Goal: Communication & Community: Answer question/provide support

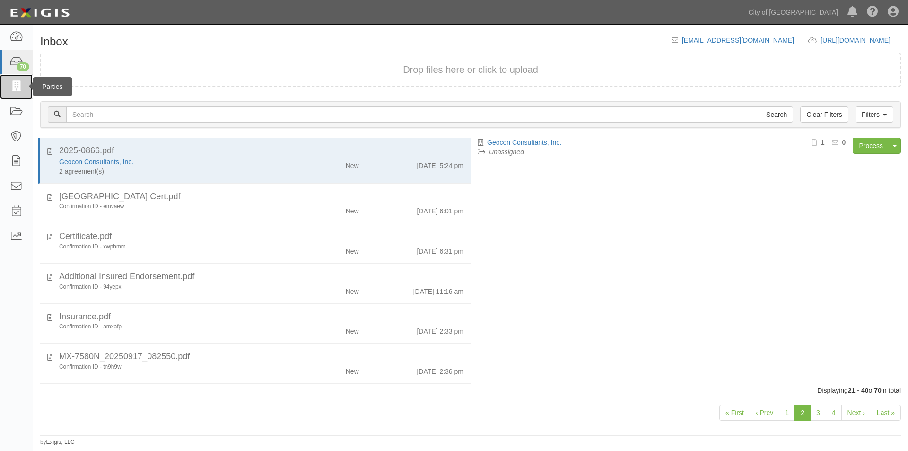
click at [16, 86] on icon at bounding box center [15, 86] width 13 height 11
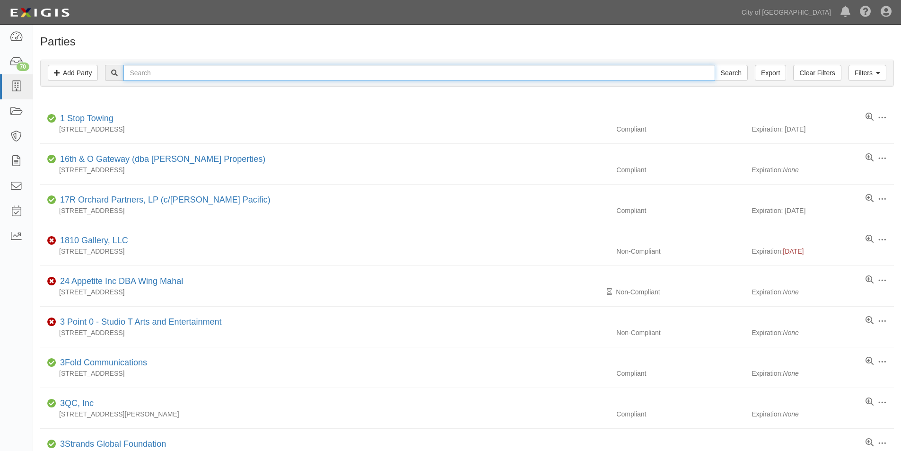
click at [171, 74] on input "text" at bounding box center [418, 73] width 591 height 16
type input "west yost"
click at [714, 65] on input "Search" at bounding box center [730, 73] width 33 height 16
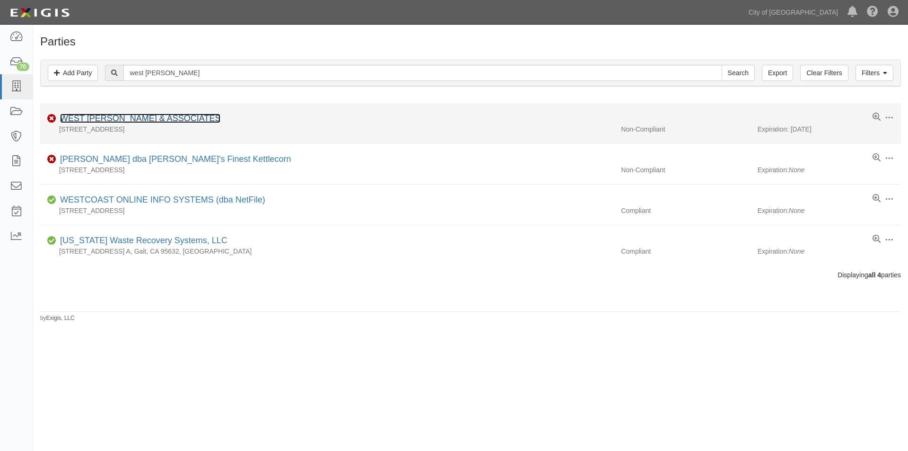
click at [106, 116] on link "WEST [PERSON_NAME] & ASSOCIATES" at bounding box center [140, 117] width 160 height 9
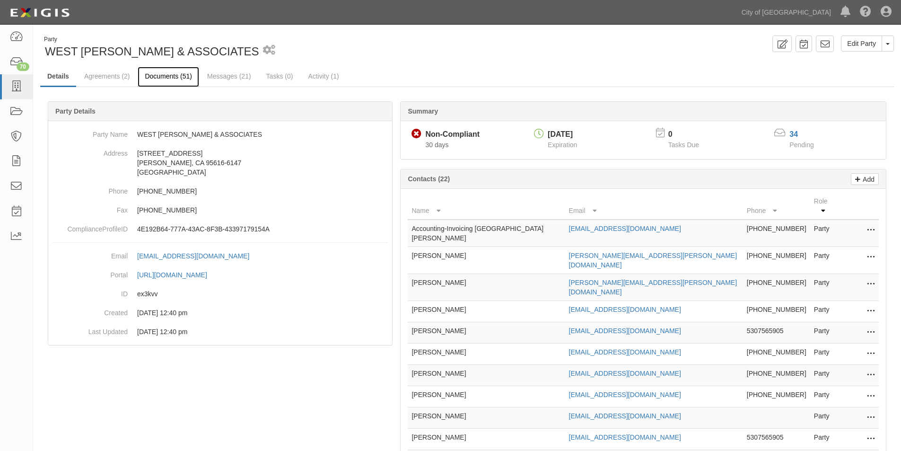
click at [158, 79] on link "Documents (51)" at bounding box center [168, 77] width 61 height 20
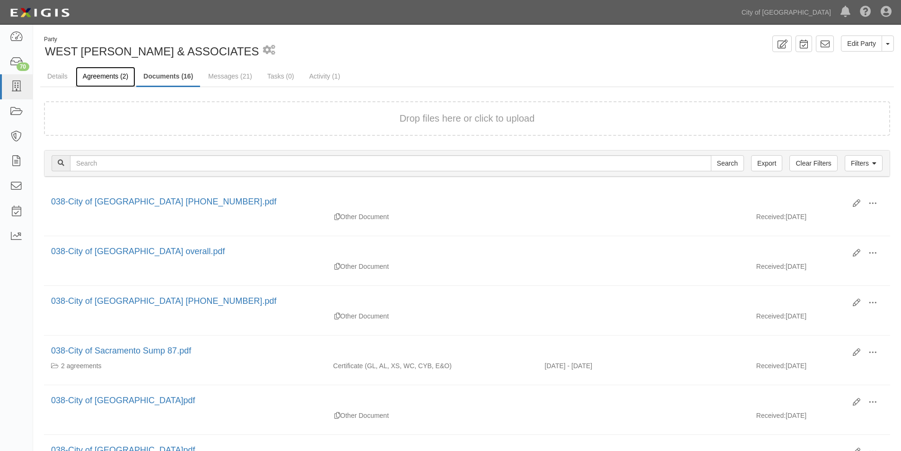
click at [114, 79] on link "Agreements (2)" at bounding box center [106, 77] width 60 height 20
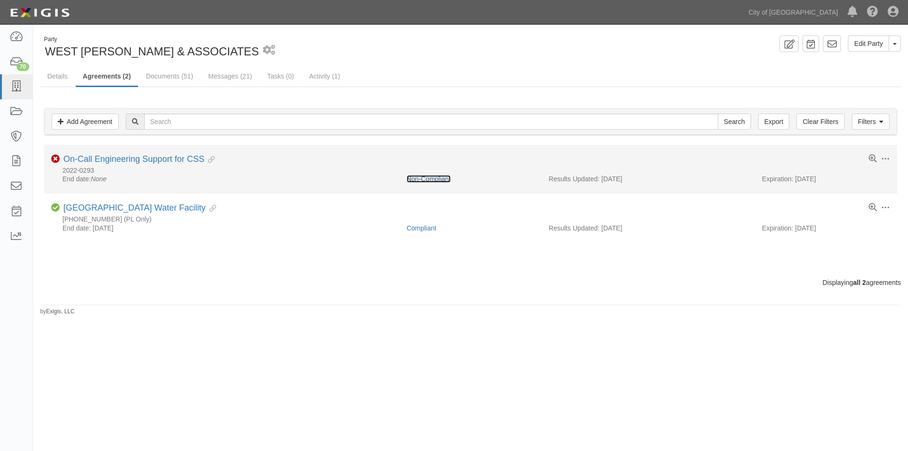
click at [422, 178] on link "Non-Compliant" at bounding box center [429, 179] width 44 height 8
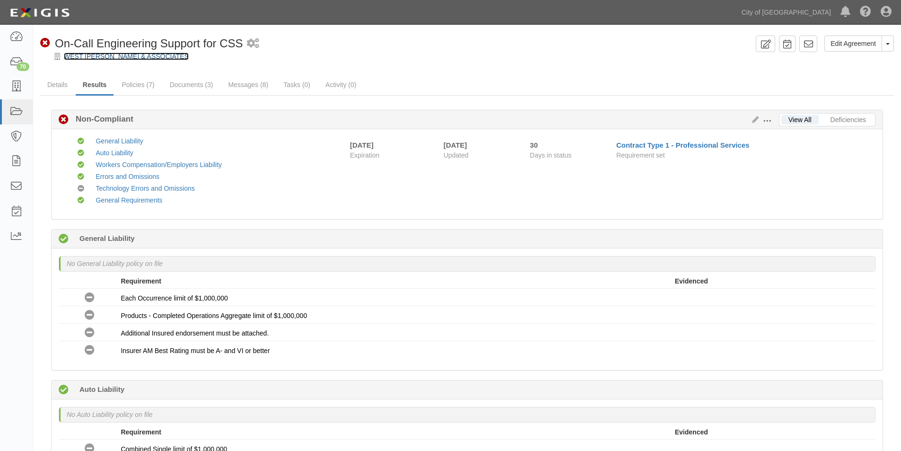
click at [107, 57] on link "WEST YOST & ASSOCIATES" at bounding box center [126, 56] width 125 height 8
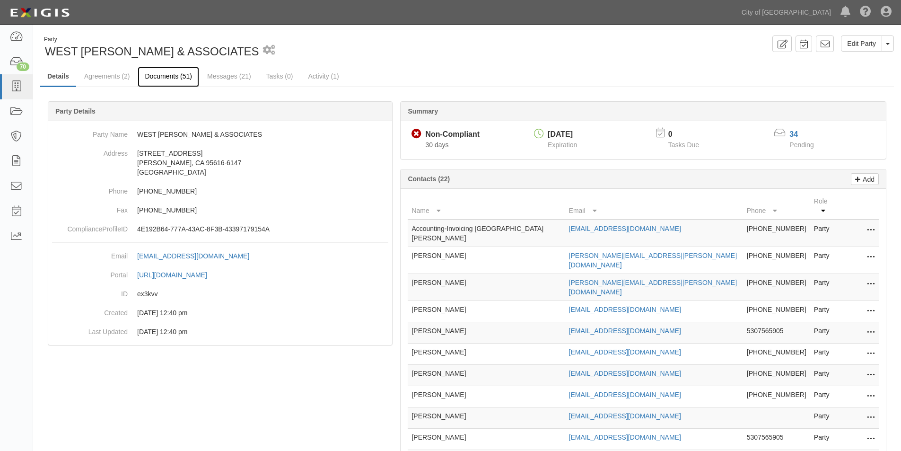
click at [170, 74] on link "Documents (51)" at bounding box center [168, 77] width 61 height 20
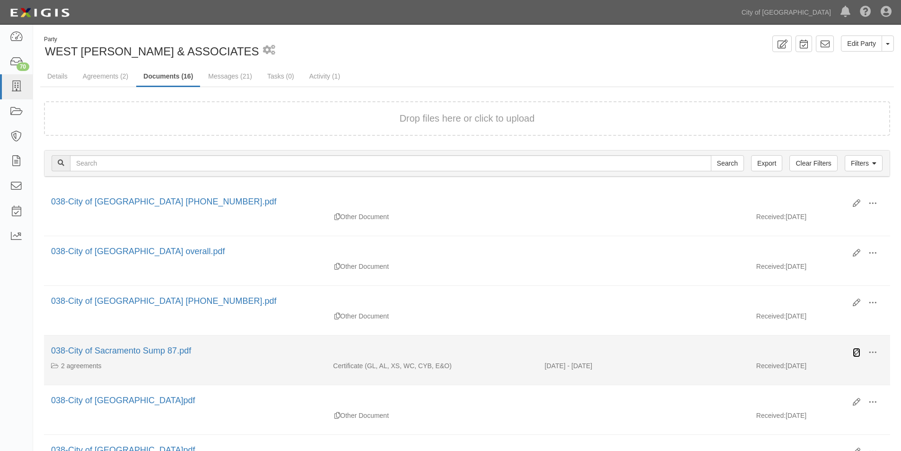
click at [856, 352] on icon at bounding box center [856, 352] width 8 height 8
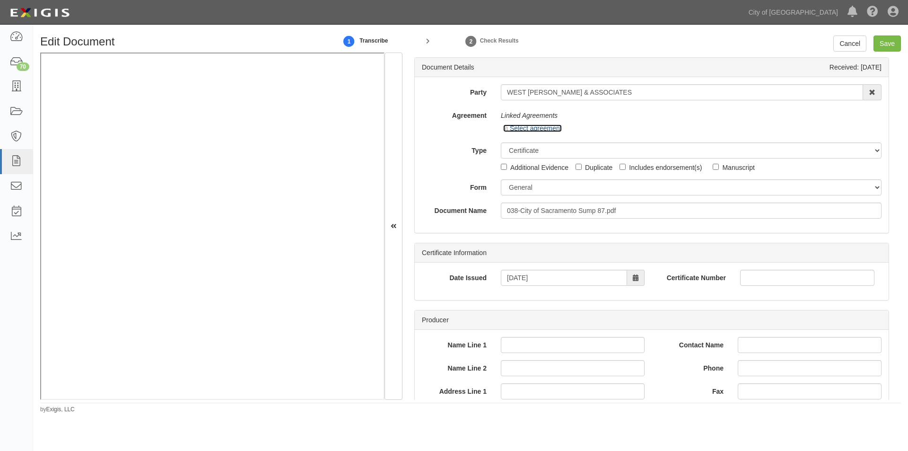
click at [513, 129] on link "Select agreement" at bounding box center [532, 128] width 59 height 8
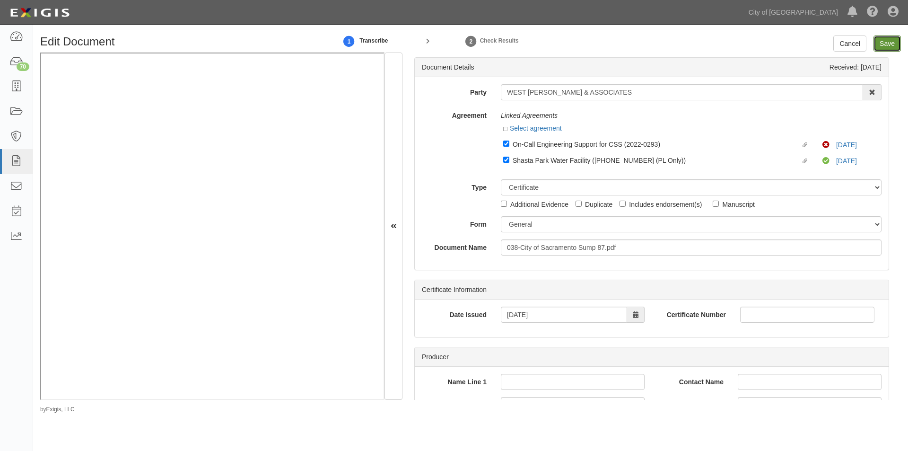
click at [881, 48] on input "Save" at bounding box center [886, 43] width 27 height 16
type input "1000000"
type input "2000000"
type input "1000000"
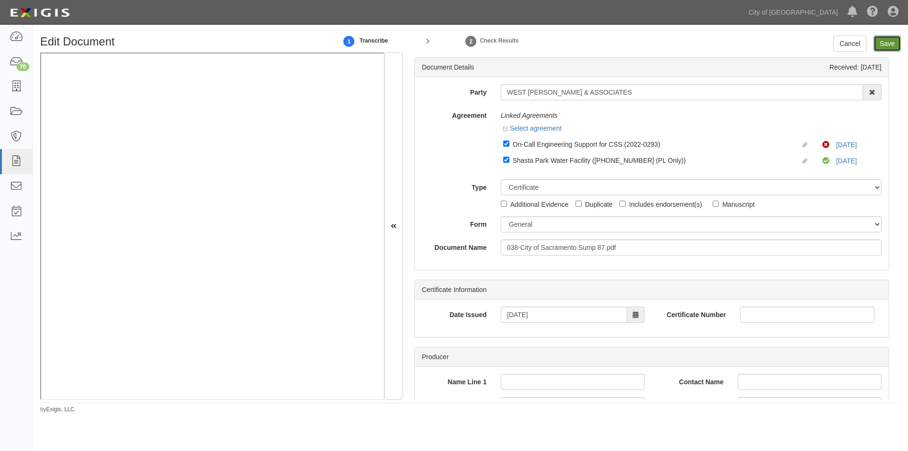
type input "5000000"
type input "1000000"
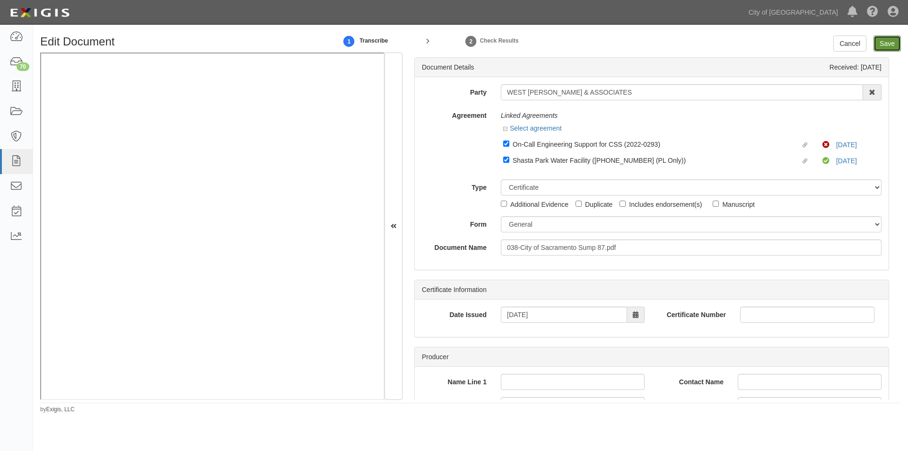
type input "5000000"
type input "2000000"
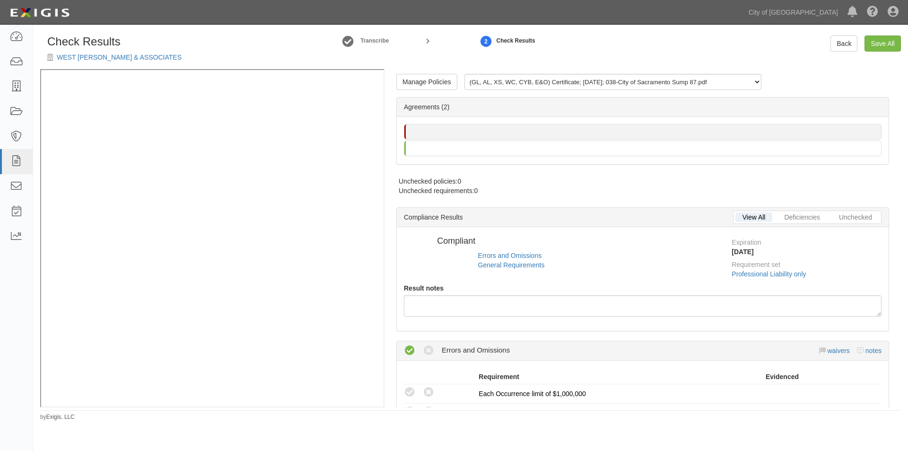
radio input "false"
radio input "true"
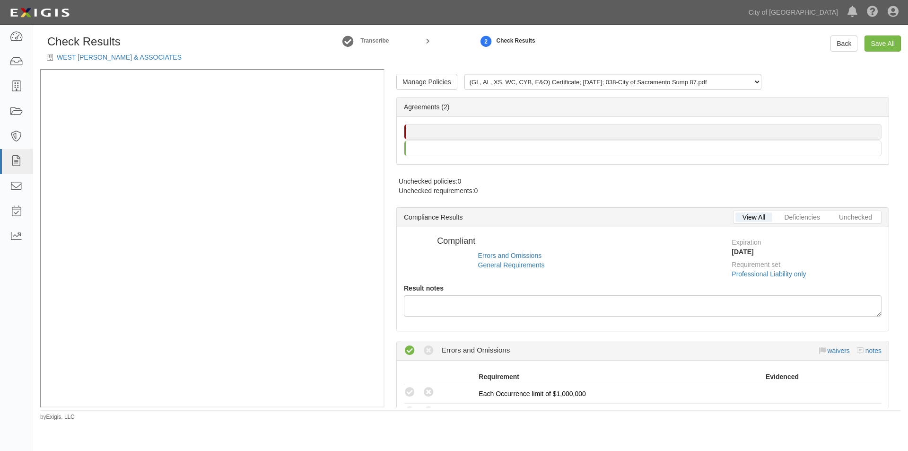
radio input "false"
radio input "true"
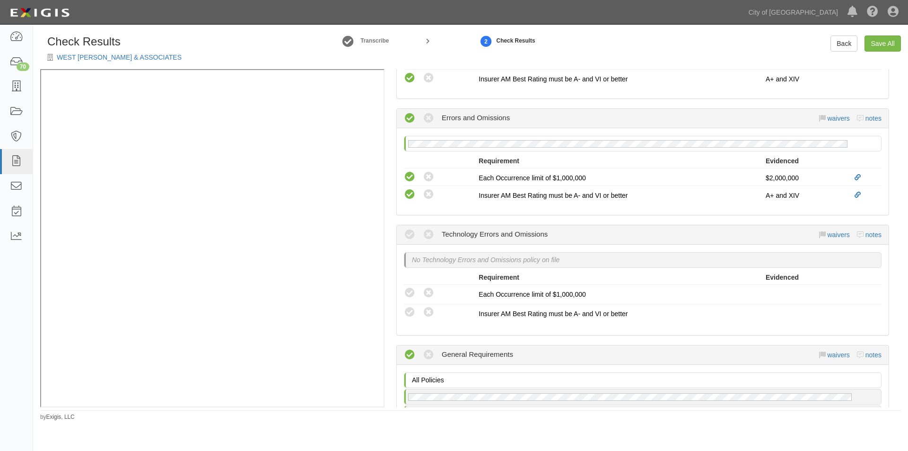
scroll to position [796, 0]
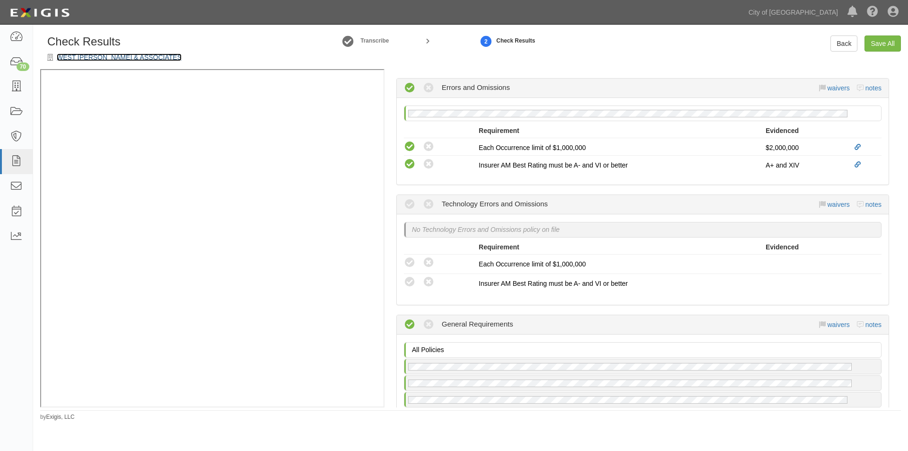
click at [102, 56] on link "WEST [PERSON_NAME] & ASSOCIATES" at bounding box center [119, 57] width 125 height 8
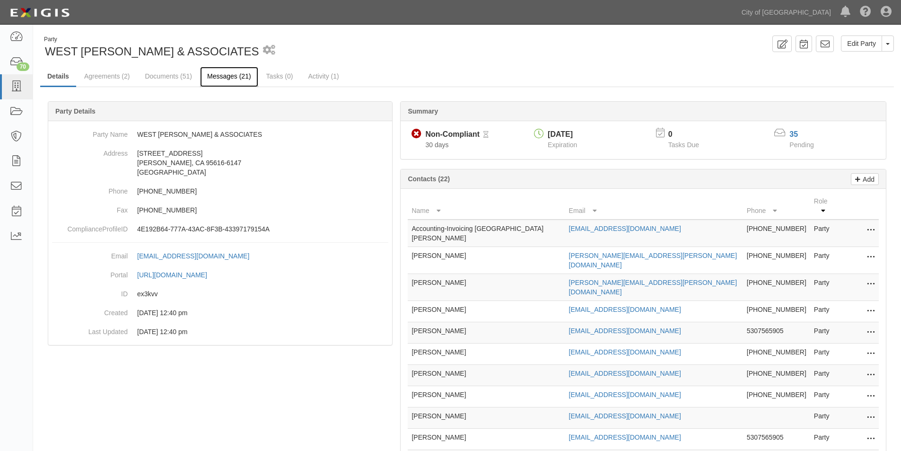
click at [217, 76] on link "Messages (21)" at bounding box center [229, 77] width 58 height 20
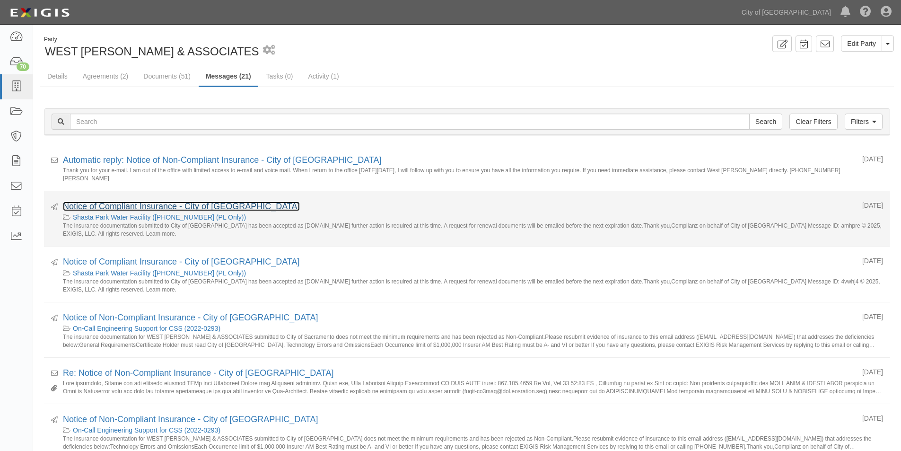
click at [131, 206] on link "Notice of Compliant Insurance - City of Sacramento" at bounding box center [181, 205] width 237 height 9
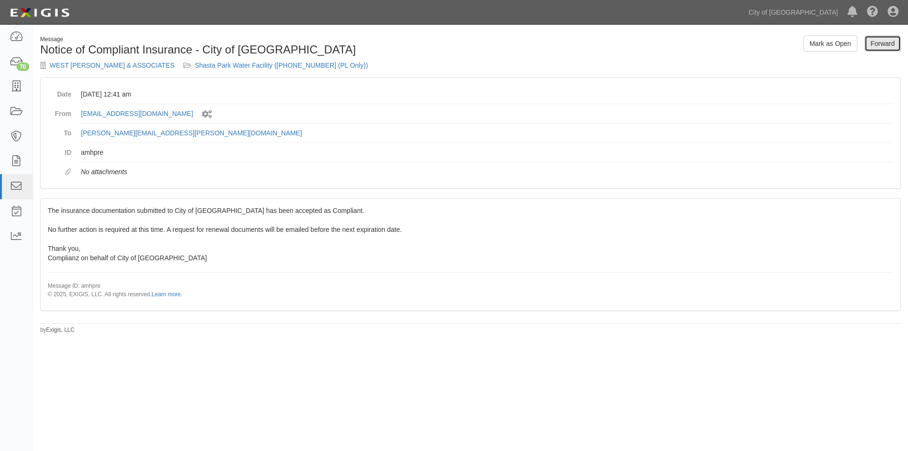
click at [872, 49] on link "Forward" at bounding box center [882, 43] width 36 height 16
click at [870, 43] on link "Forward" at bounding box center [882, 43] width 36 height 16
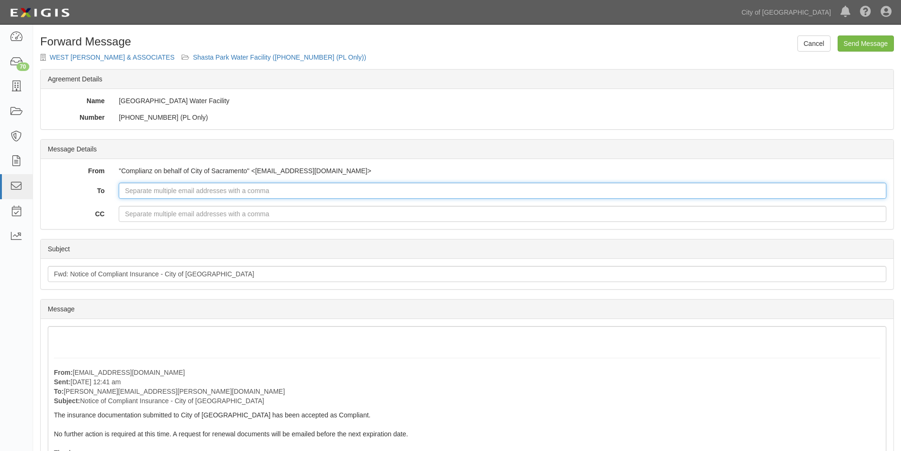
paste input "Andrea.Michael@ioausa.com"
type input "Andrea.Michael@ioausa.com"
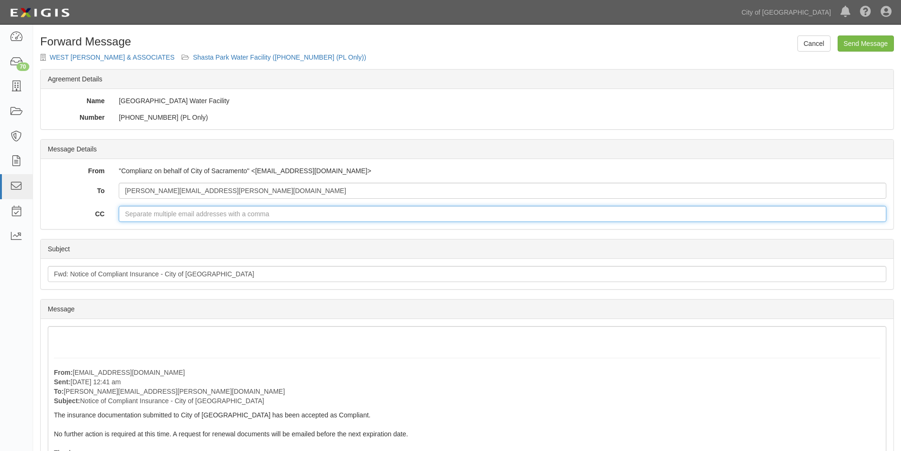
click at [143, 216] on input "CC" at bounding box center [502, 214] width 767 height 16
click at [222, 212] on input "dwagner@westyost.com" at bounding box center [502, 214] width 767 height 16
type input "[EMAIL_ADDRESS][DOMAIN_NAME]"
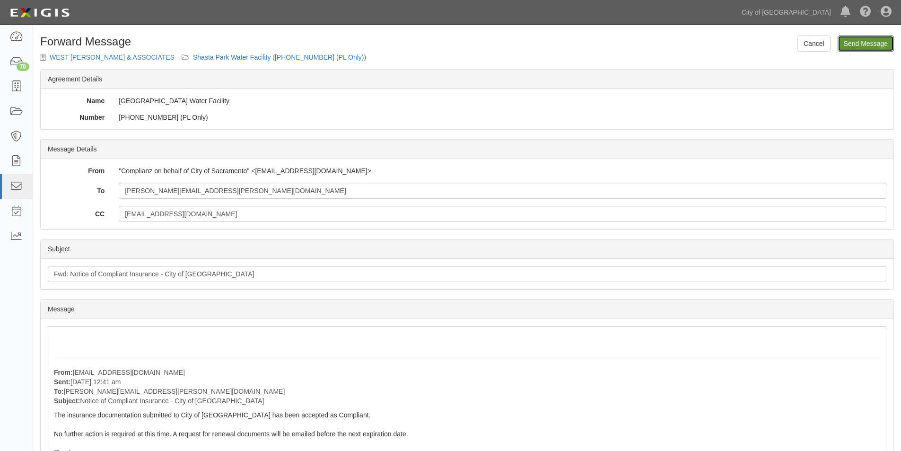
click at [876, 39] on input "Send Message" at bounding box center [865, 43] width 56 height 16
click at [75, 54] on link "WEST [PERSON_NAME] & ASSOCIATES" at bounding box center [112, 57] width 125 height 8
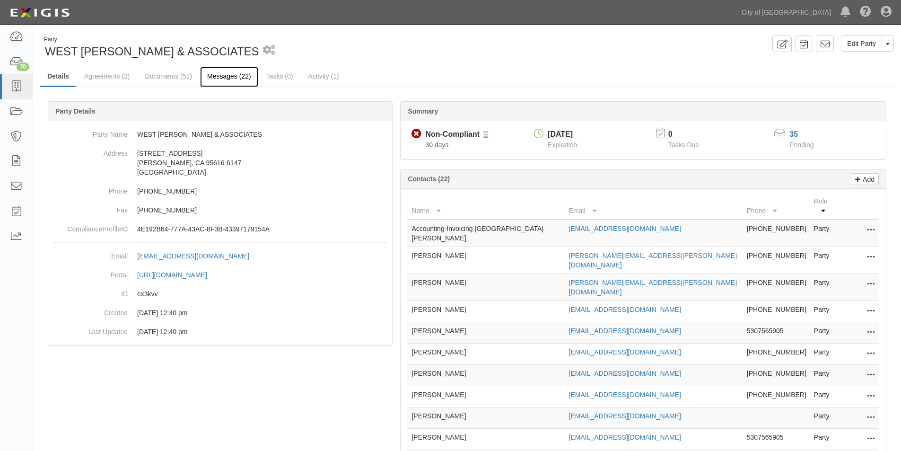
click at [210, 78] on link "Messages (22)" at bounding box center [229, 77] width 58 height 20
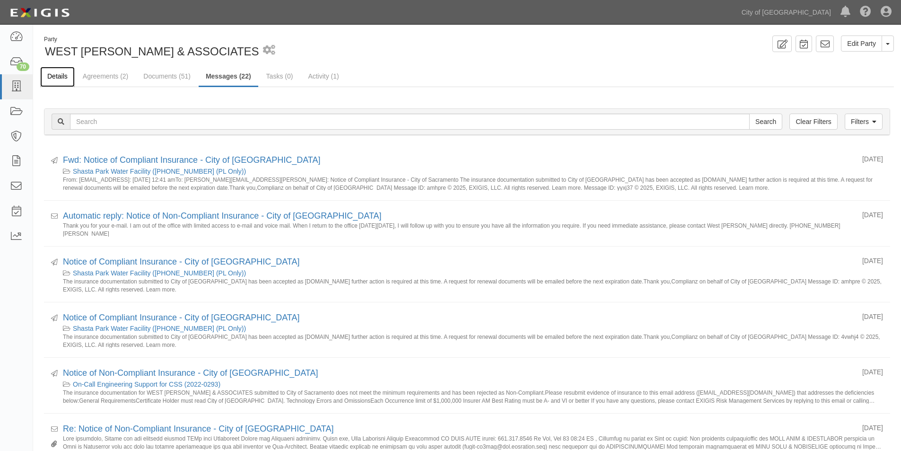
click at [61, 75] on link "Details" at bounding box center [57, 77] width 35 height 20
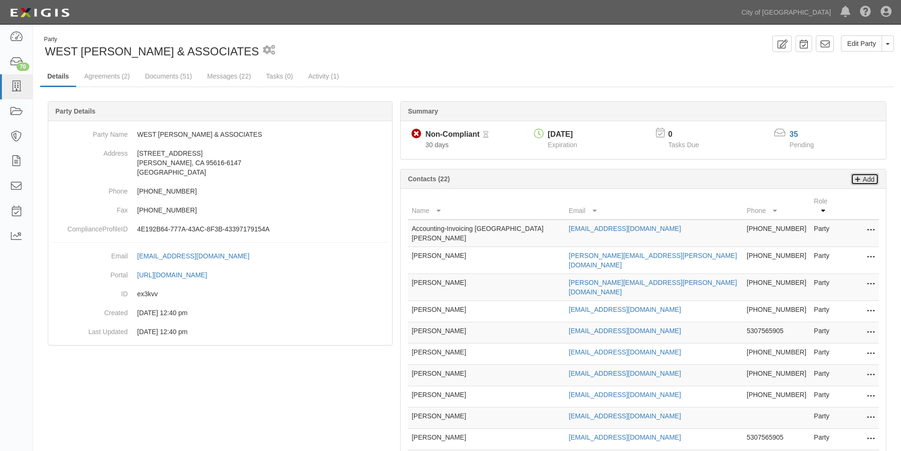
click at [867, 182] on p "Add" at bounding box center [867, 179] width 14 height 11
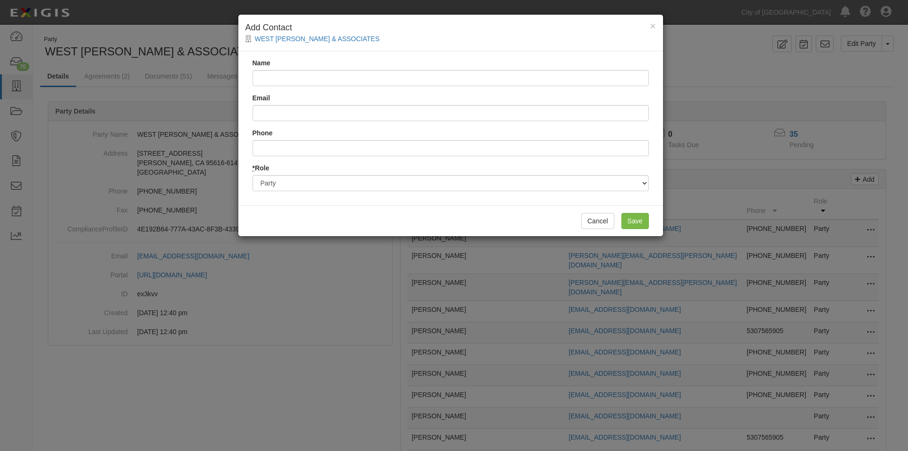
click at [276, 78] on input "Name" at bounding box center [450, 78] width 396 height 16
type input "Diane Wagner"
type input "dwagner@westyost.com"
click at [627, 221] on input "Save" at bounding box center [634, 221] width 27 height 16
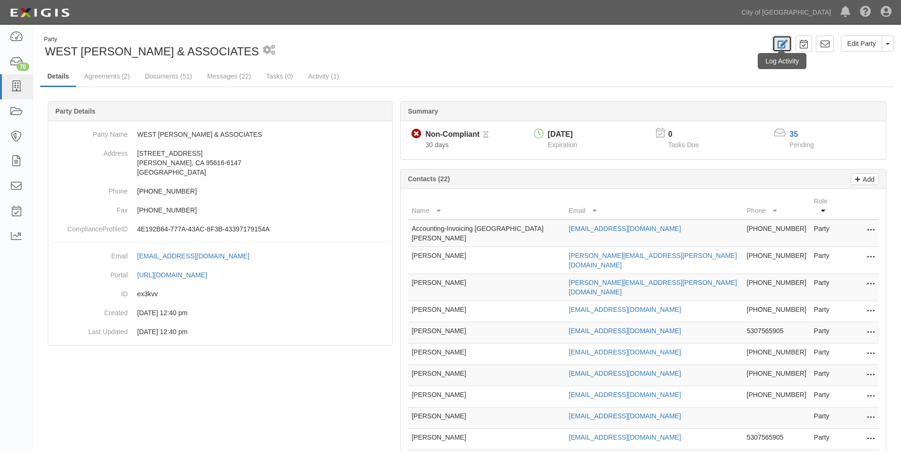
click at [791, 47] on link at bounding box center [781, 43] width 19 height 17
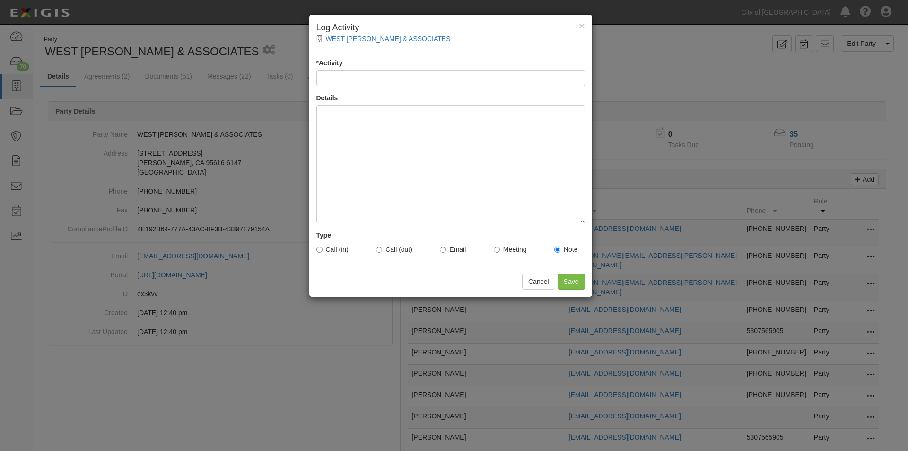
click at [730, 63] on div "× Log Activity WEST YOST & ASSOCIATES * Activity Details Type Call (in) Call (o…" at bounding box center [454, 225] width 908 height 451
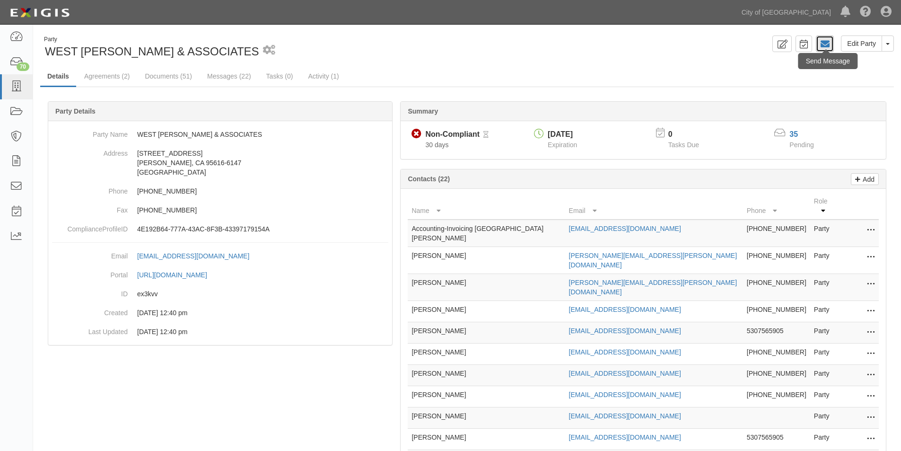
click at [827, 43] on icon at bounding box center [824, 43] width 9 height 9
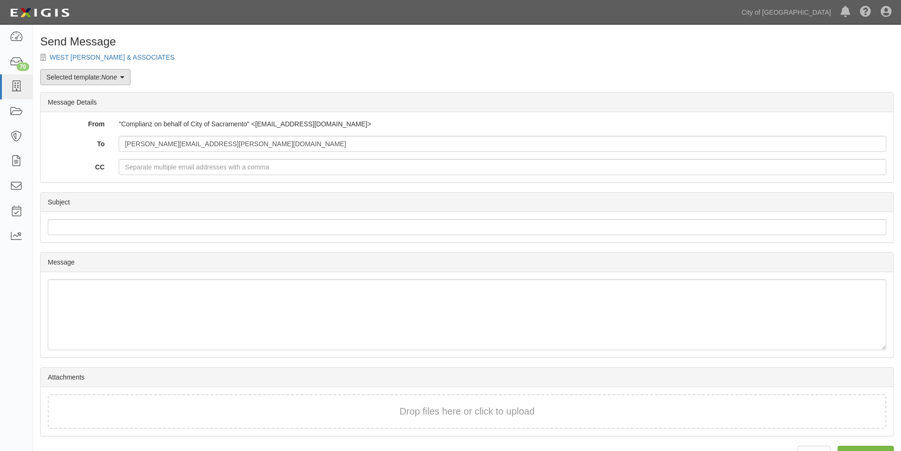
click at [129, 83] on link "Selected template: None" at bounding box center [85, 77] width 90 height 16
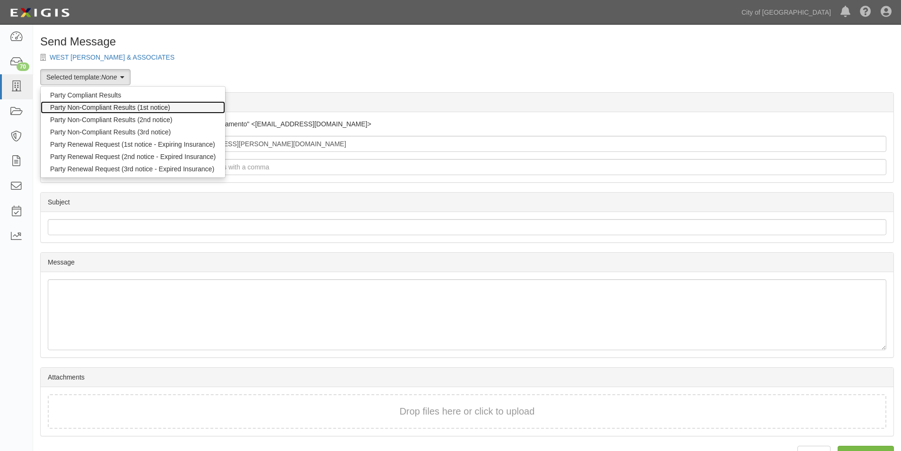
click at [93, 106] on link "Party Non-Compliant Results (1st notice)" at bounding box center [133, 107] width 184 height 12
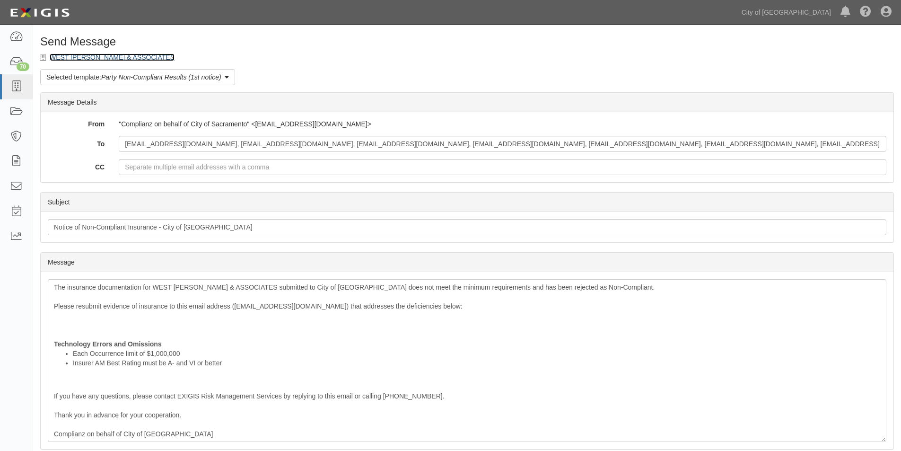
click at [103, 56] on link "WEST [PERSON_NAME] & ASSOCIATES" at bounding box center [112, 57] width 125 height 8
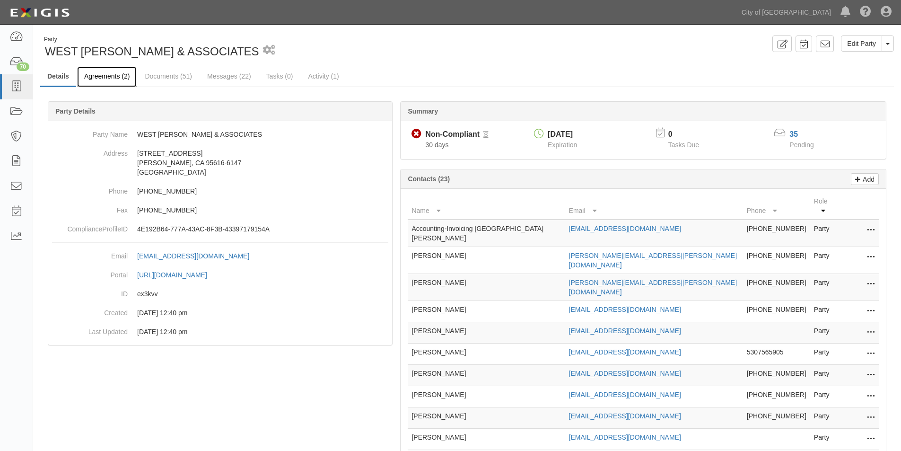
click at [114, 75] on link "Agreements (2)" at bounding box center [107, 77] width 60 height 20
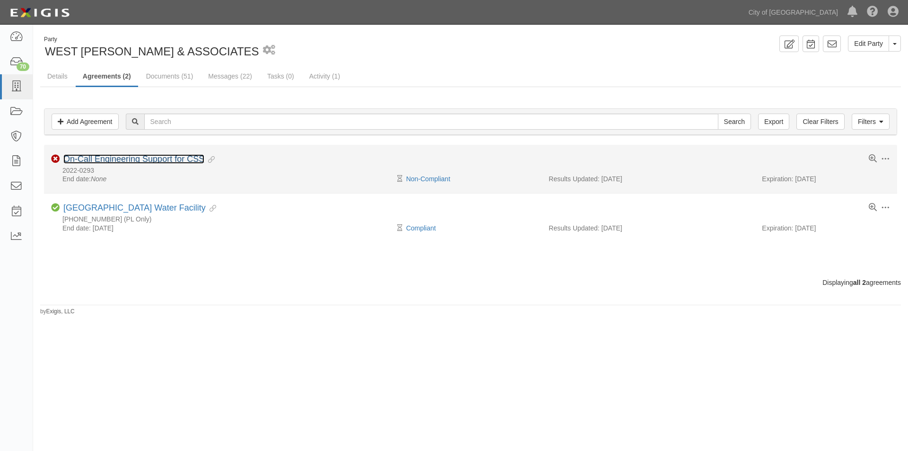
click at [160, 158] on link "On-Call Engineering Support for CSS" at bounding box center [133, 158] width 141 height 9
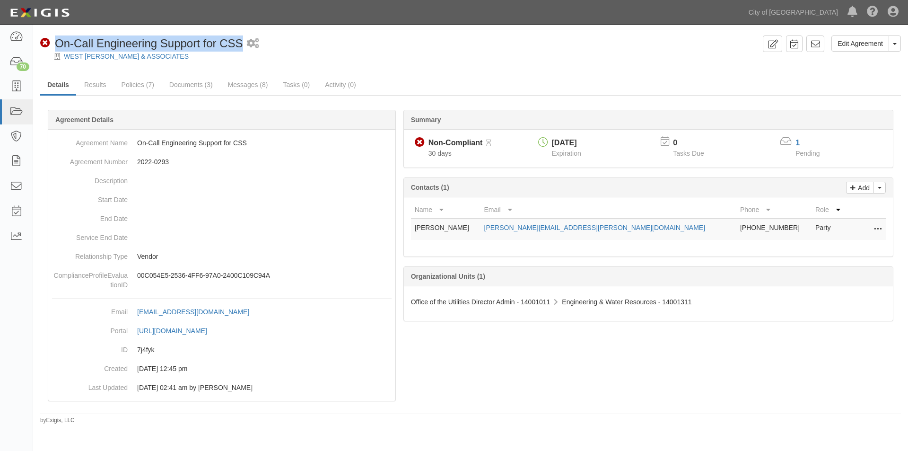
drag, startPoint x: 57, startPoint y: 45, endPoint x: 240, endPoint y: 47, distance: 182.5
click at [240, 47] on span "On-Call Engineering Support for CSS" at bounding box center [149, 43] width 188 height 13
copy span "On-Call Engineering Support for CSS"
click at [818, 40] on icon at bounding box center [814, 43] width 9 height 9
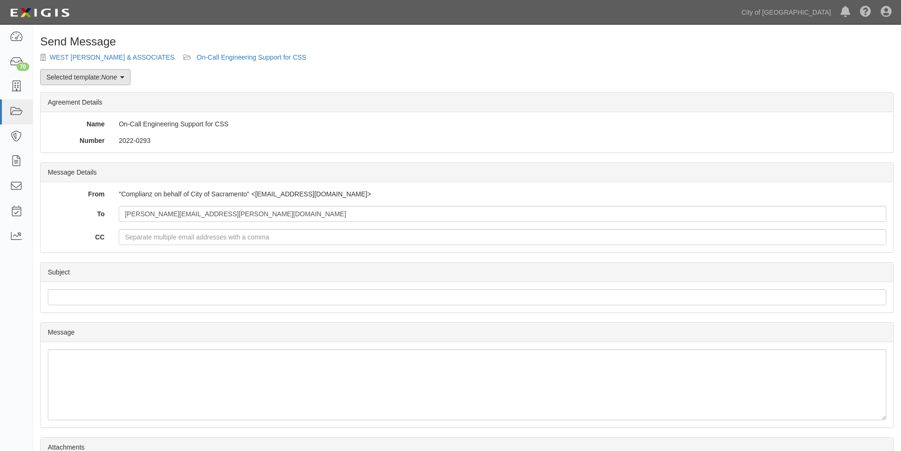
click at [120, 77] on link "Selected template: None" at bounding box center [85, 77] width 90 height 16
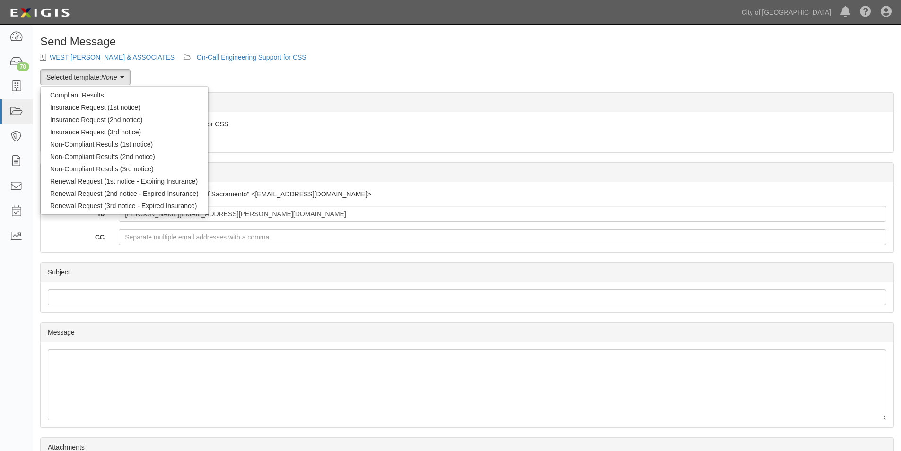
click at [177, 70] on div "Send Message WEST [PERSON_NAME] & ASSOCIATES On-Call Engineering Support for CS…" at bounding box center [467, 290] width 868 height 510
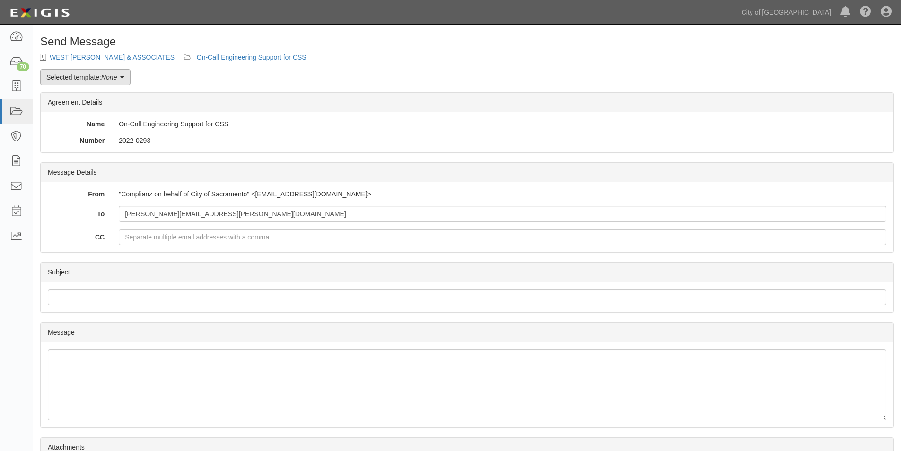
click at [129, 75] on link "Selected template: None" at bounding box center [85, 77] width 90 height 16
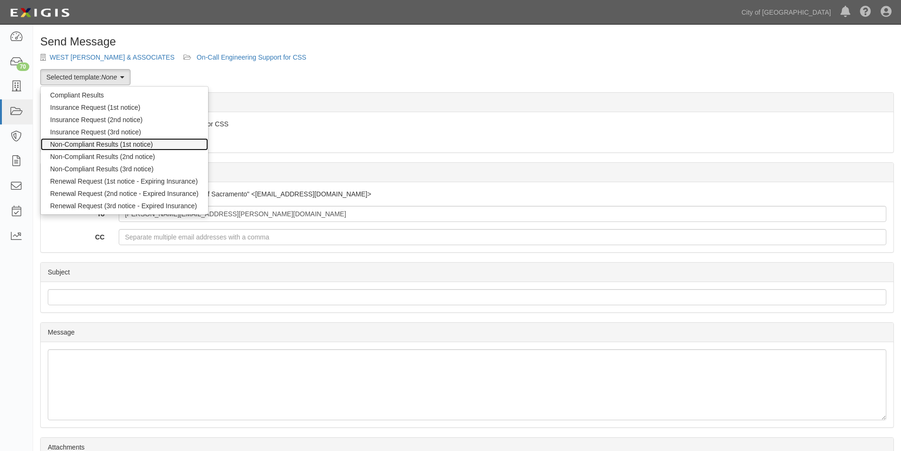
click at [98, 144] on link "Non-Compliant Results (1st notice)" at bounding box center [124, 144] width 167 height 12
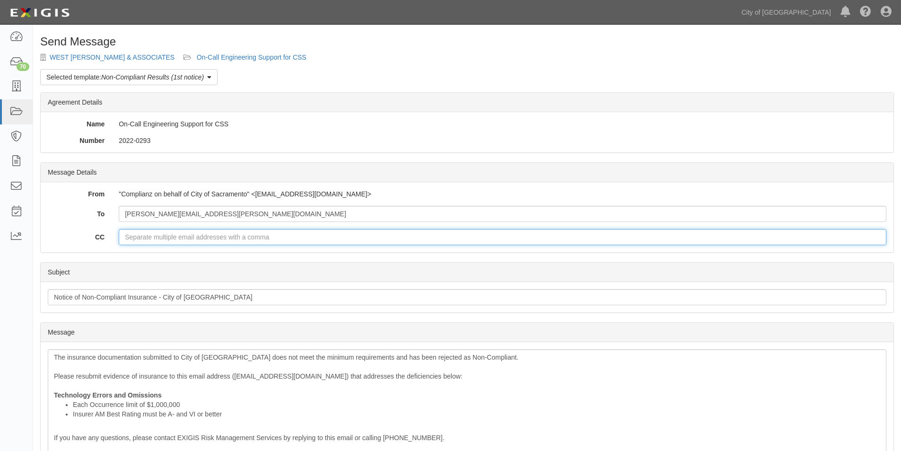
click at [184, 238] on input "CC" at bounding box center [502, 237] width 767 height 16
type input "[EMAIL_ADDRESS][DOMAIN_NAME]"
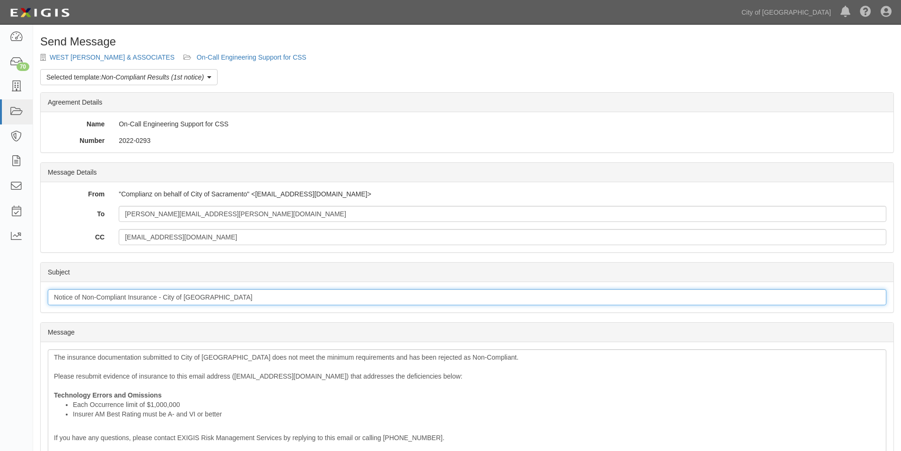
click at [235, 296] on input "Notice of Non-Compliant Insurance - City of Sacramento" at bounding box center [467, 297] width 838 height 16
paste input "On-Call Engineering Support for CSS"
click at [231, 299] on input "Notice of Non-Compliant Insurance - City of Sacramento for On-Call Engineering …" at bounding box center [467, 297] width 838 height 16
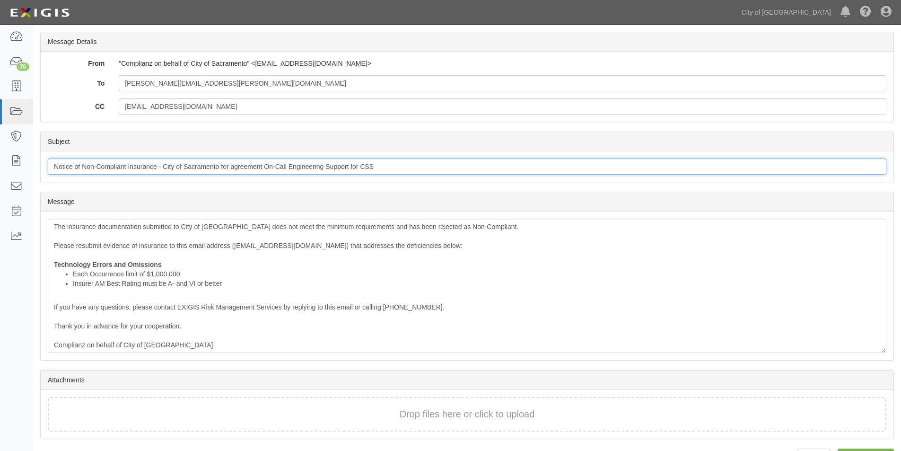
scroll to position [158, 0]
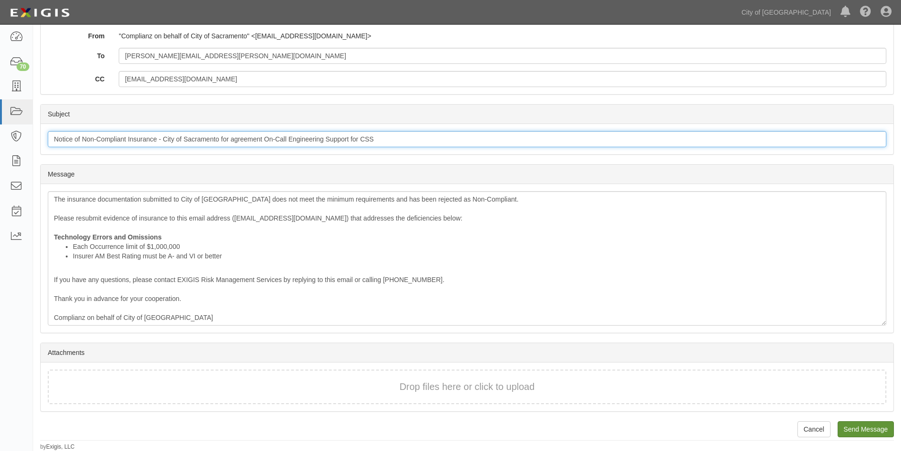
type input "Notice of Non-Compliant Insurance - City of Sacramento for agreement On-Call En…"
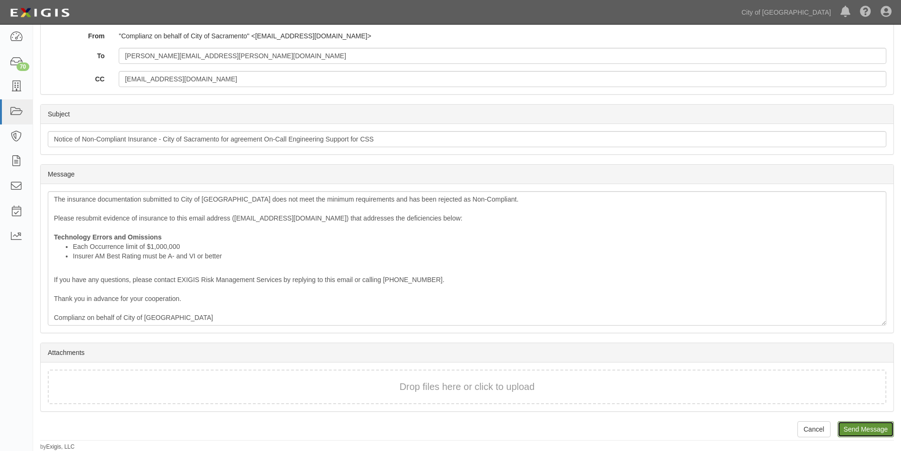
click at [865, 431] on input "Send Message" at bounding box center [865, 429] width 56 height 16
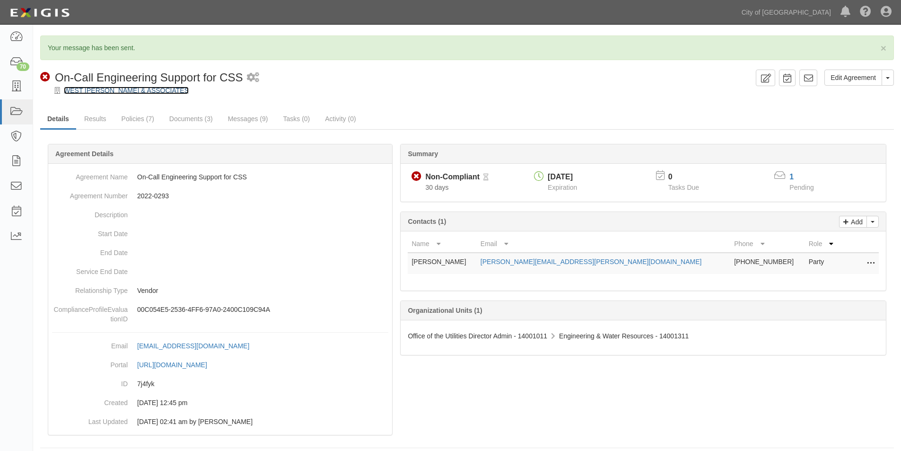
click at [71, 94] on link "WEST [PERSON_NAME] & ASSOCIATES" at bounding box center [126, 91] width 125 height 8
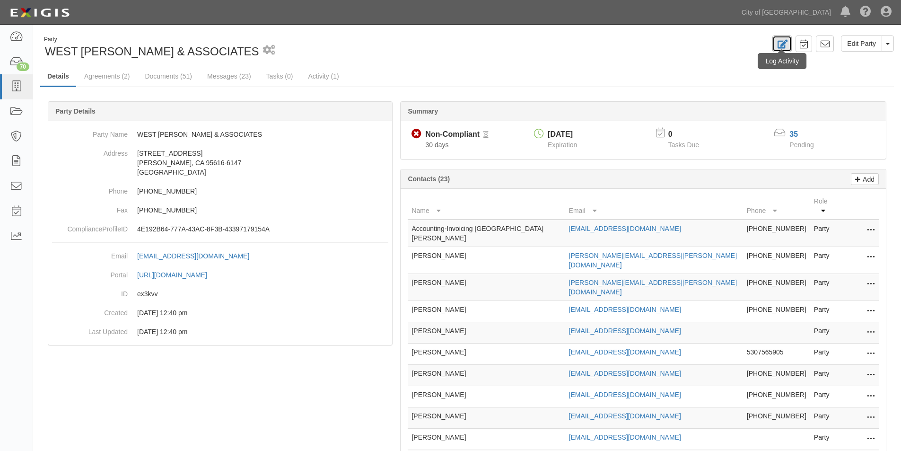
click at [785, 43] on icon at bounding box center [781, 44] width 11 height 9
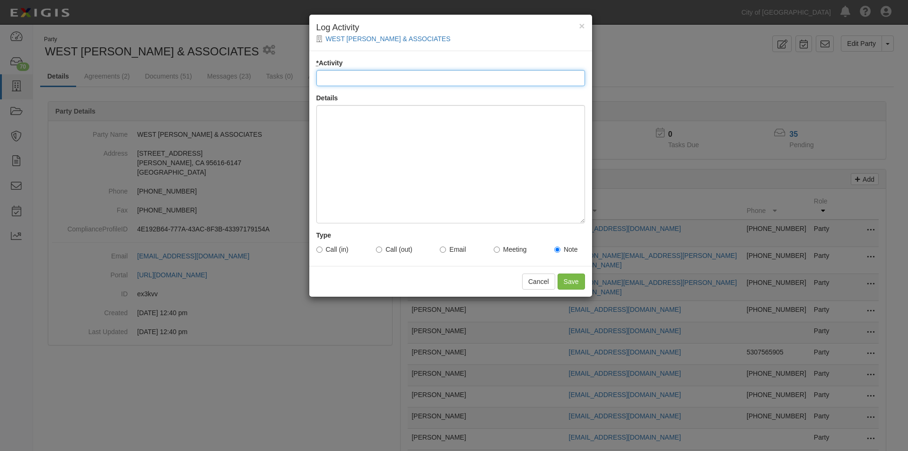
click at [391, 77] on input "* Activity" at bounding box center [450, 78] width 269 height 16
type input "Account Update"
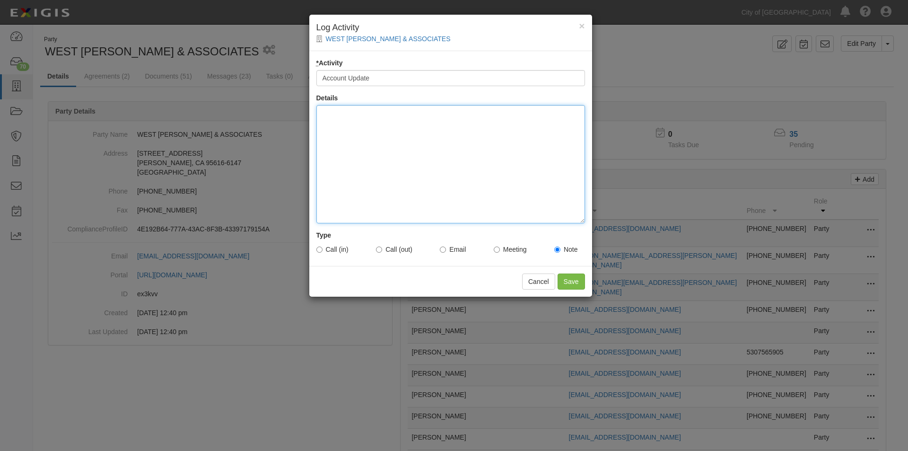
click at [365, 132] on div at bounding box center [450, 164] width 269 height 118
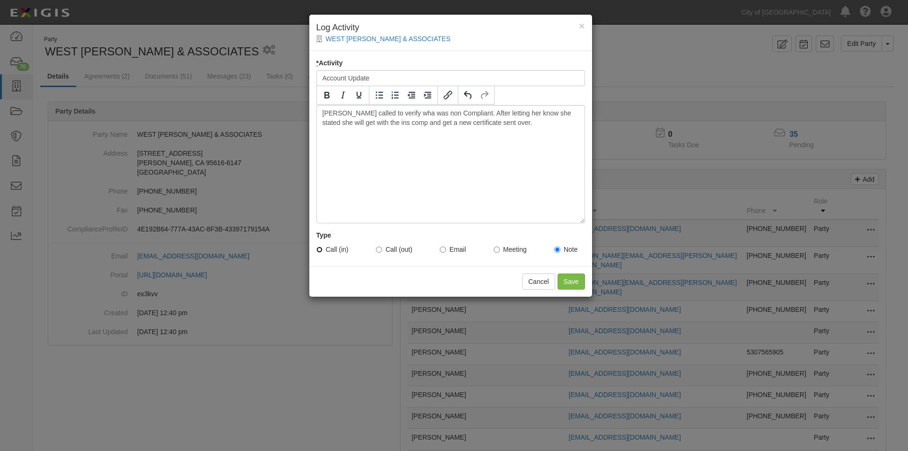
click at [316, 250] on input "Call (in)" at bounding box center [319, 249] width 6 height 6
radio input "true"
click at [395, 114] on div "Diane called to verify wha was non Compliant. After letting her know she stated…" at bounding box center [450, 164] width 269 height 118
click at [399, 113] on div "Diane called to verify wha was non Compliant. After letting her know she stated…" at bounding box center [450, 164] width 269 height 118
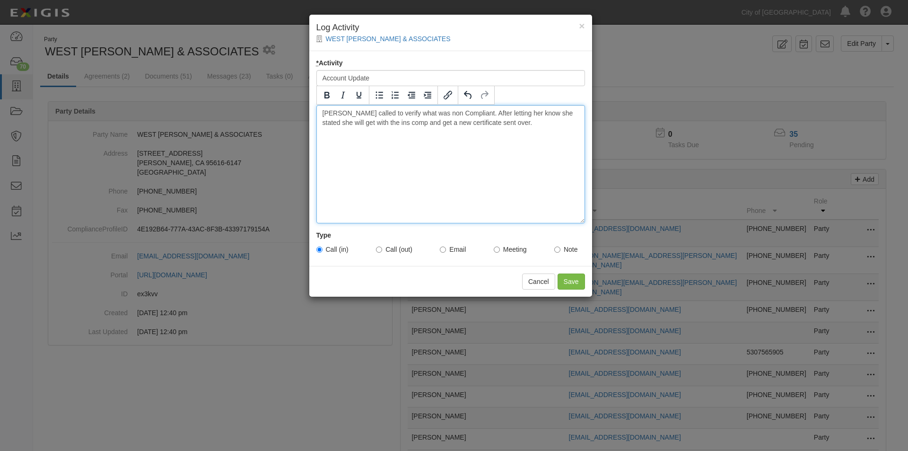
click at [523, 114] on div "Diane called to verify what was non Compliant. After letting her know she state…" at bounding box center [450, 164] width 269 height 118
click at [570, 282] on input "Save" at bounding box center [570, 281] width 27 height 16
